Goal: Find specific page/section: Find specific page/section

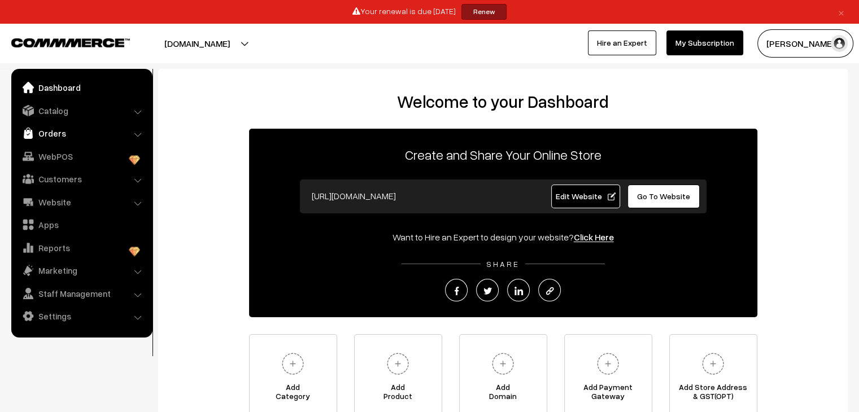
drag, startPoint x: 0, startPoint y: 0, endPoint x: 75, endPoint y: 132, distance: 151.5
click at [75, 132] on link "Orders" at bounding box center [81, 133] width 134 height 20
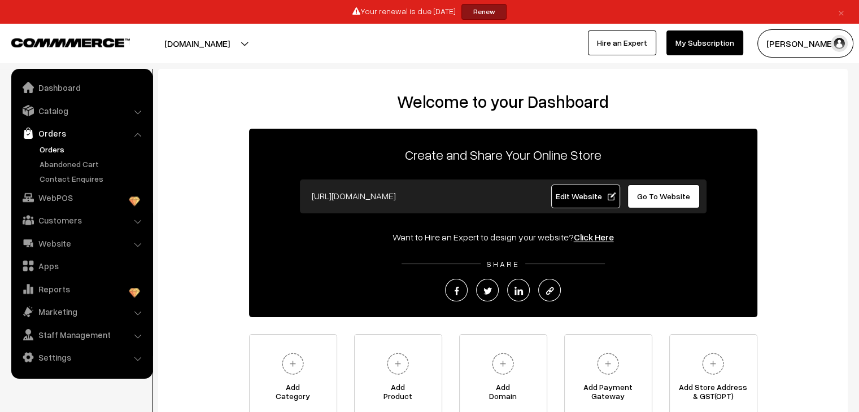
click at [54, 151] on link "Orders" at bounding box center [93, 149] width 112 height 12
